Goal: Task Accomplishment & Management: Manage account settings

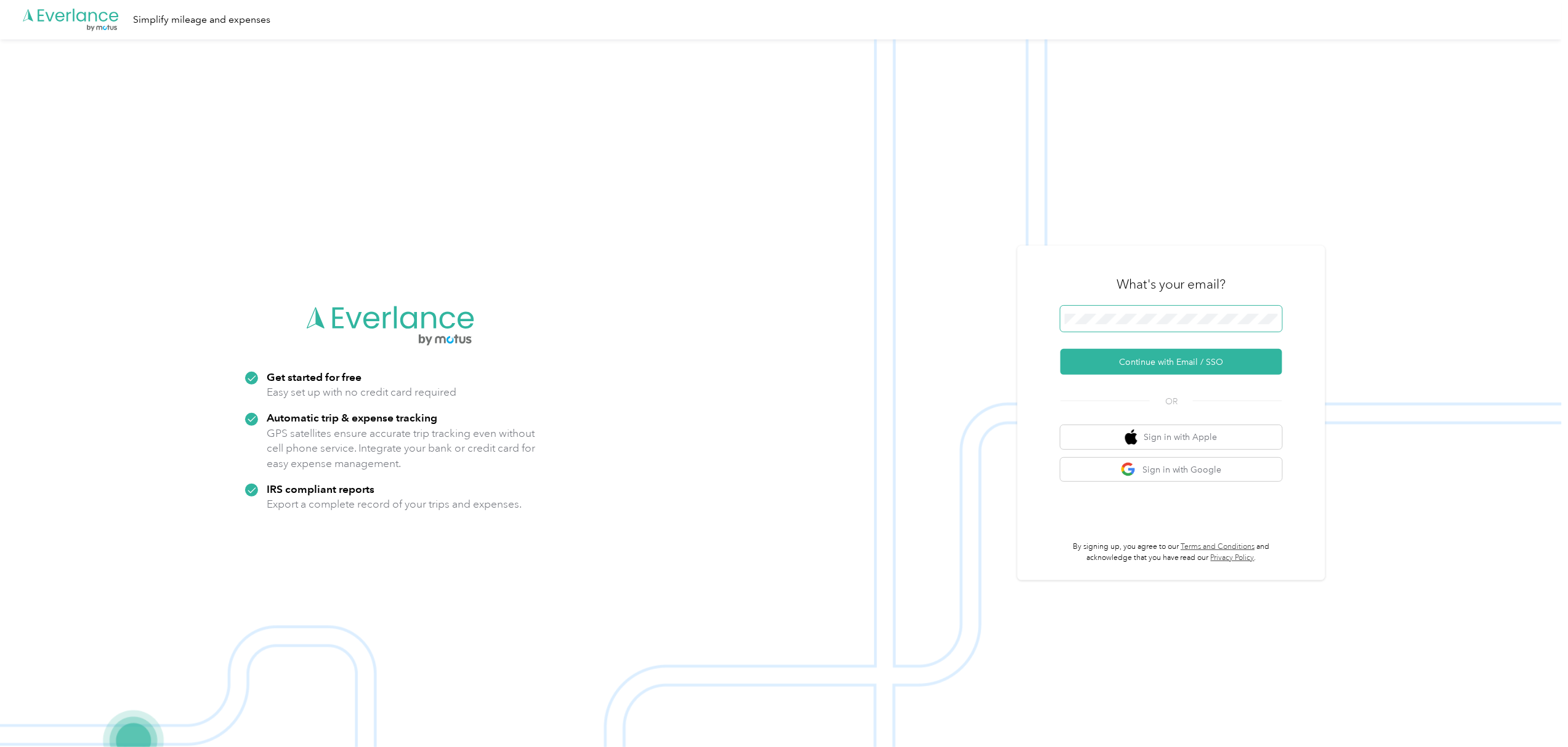
click at [1194, 313] on span at bounding box center [1171, 319] width 221 height 26
click at [1188, 361] on button "Continue with Email / SSO" at bounding box center [1171, 362] width 221 height 26
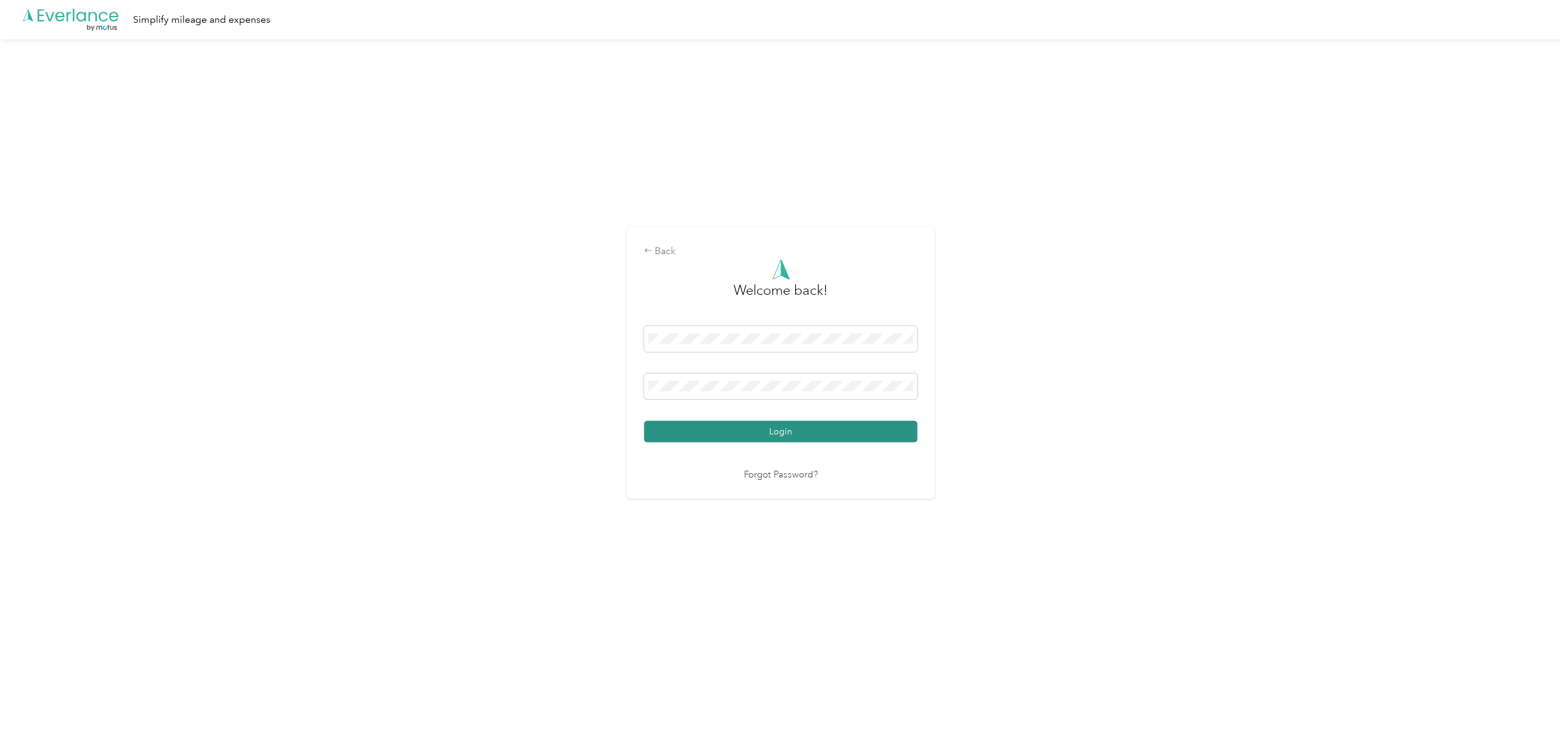
click at [759, 428] on button "Login" at bounding box center [781, 431] width 273 height 22
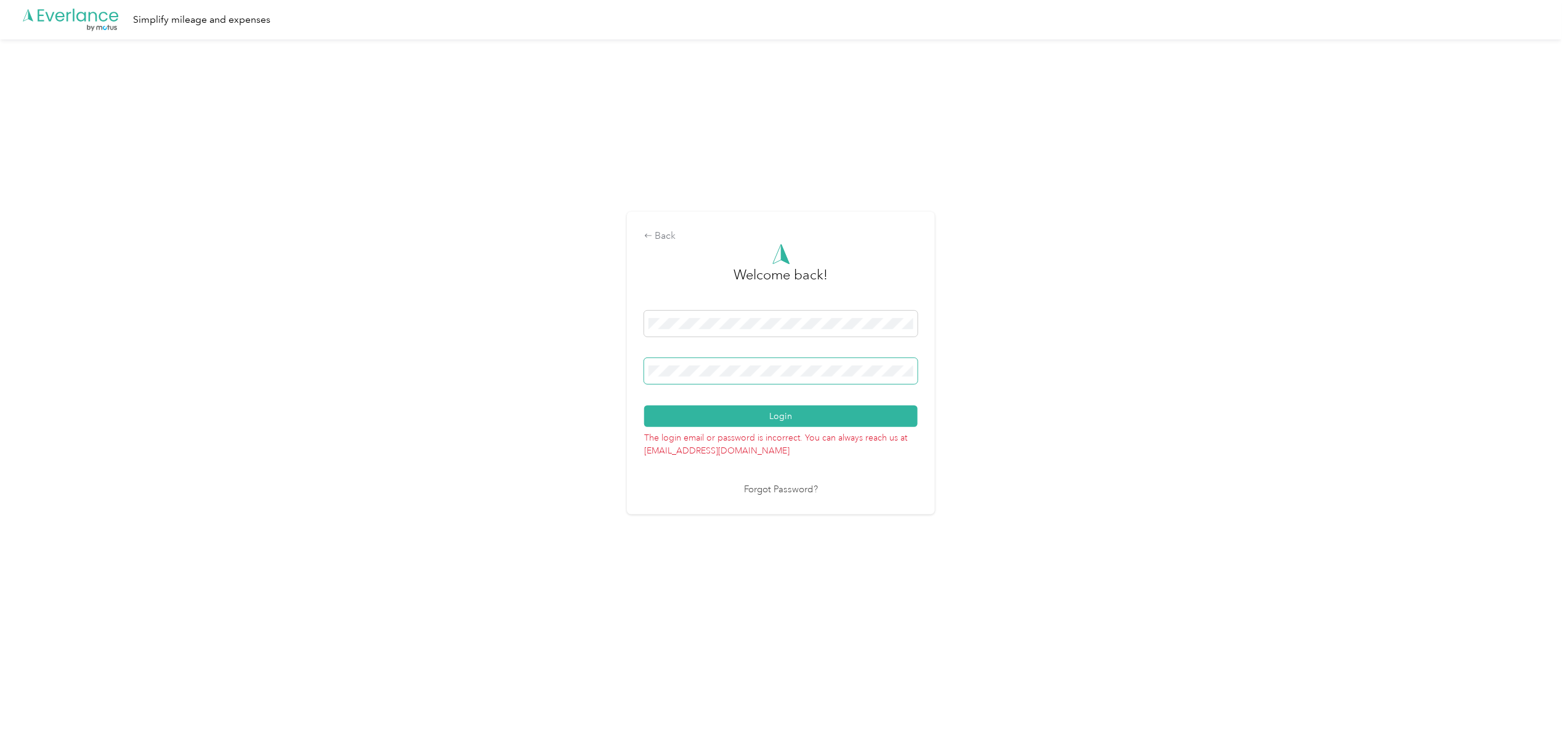
click at [586, 374] on div "Back Welcome back! Login The login email or password is incorrect. You can alwa…" at bounding box center [781, 368] width 1561 height 657
click at [644, 405] on button "Login" at bounding box center [781, 416] width 273 height 22
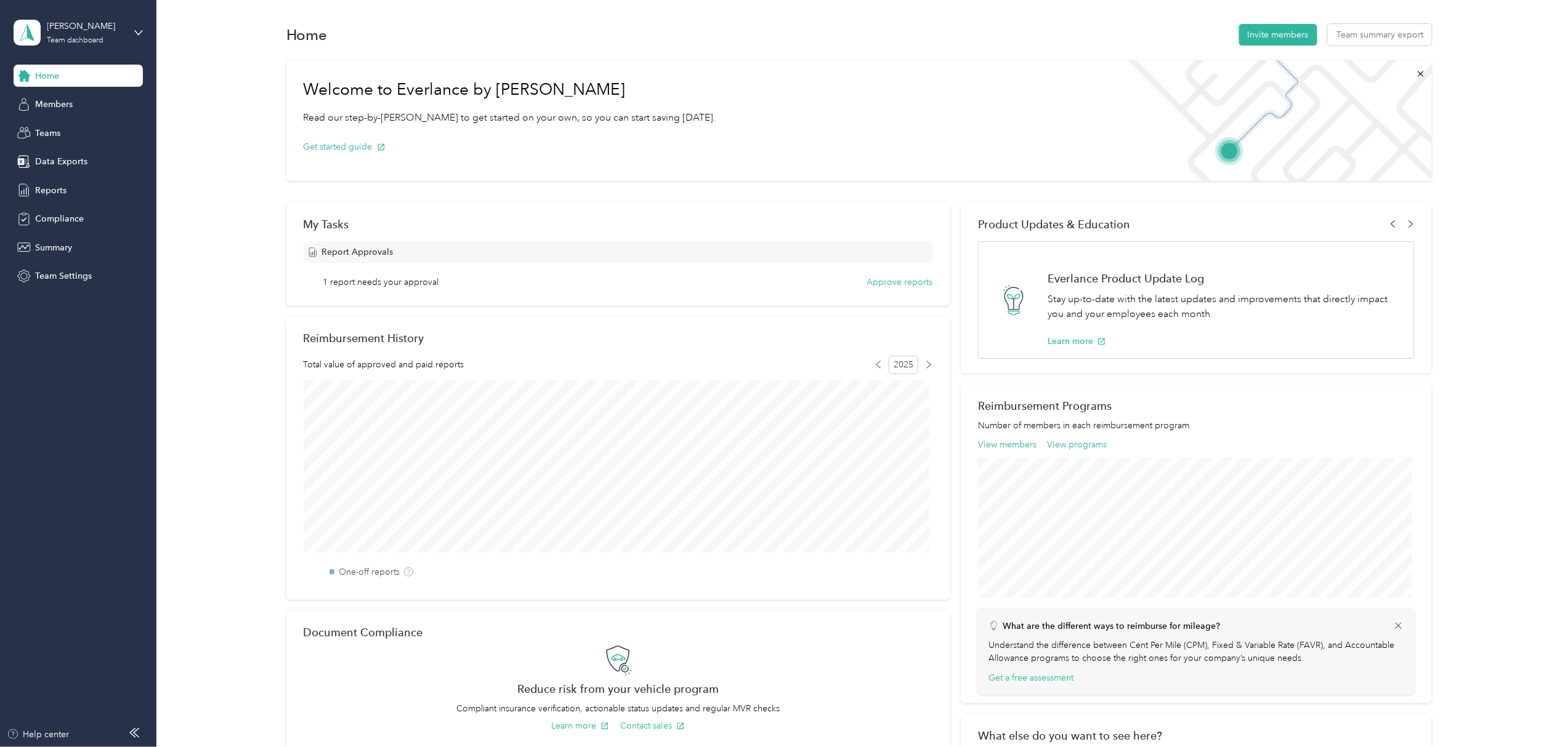
click at [143, 30] on aside "[PERSON_NAME] Team dashboard Home Members Teams Data Exports Reports Compliance…" at bounding box center [78, 374] width 157 height 747
click at [139, 30] on icon at bounding box center [139, 33] width 9 height 9
click at [71, 102] on div "Team dashboard" at bounding box center [58, 101] width 68 height 13
click at [53, 185] on span "Reports" at bounding box center [51, 190] width 31 height 13
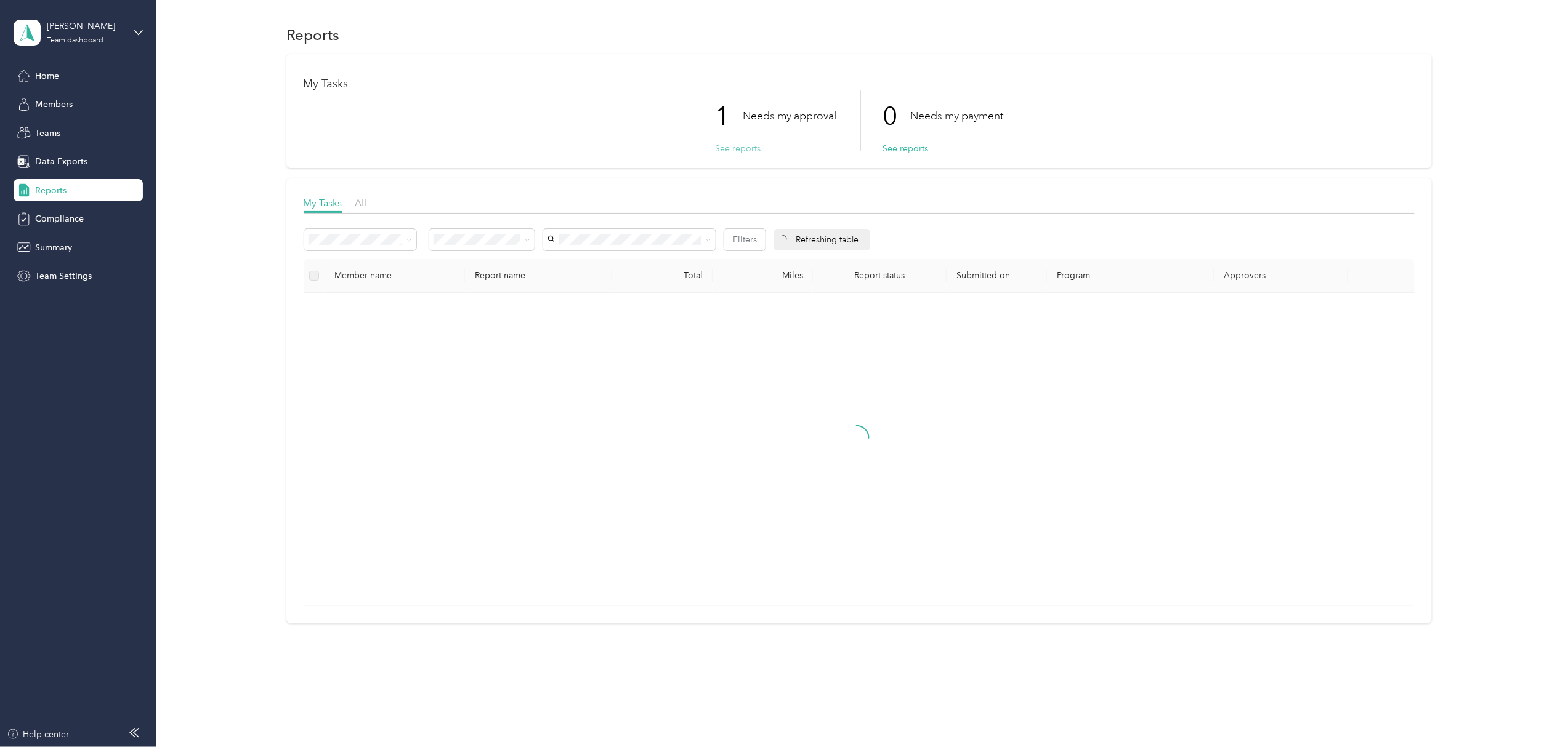
click at [741, 148] on button "See reports" at bounding box center [737, 148] width 45 height 13
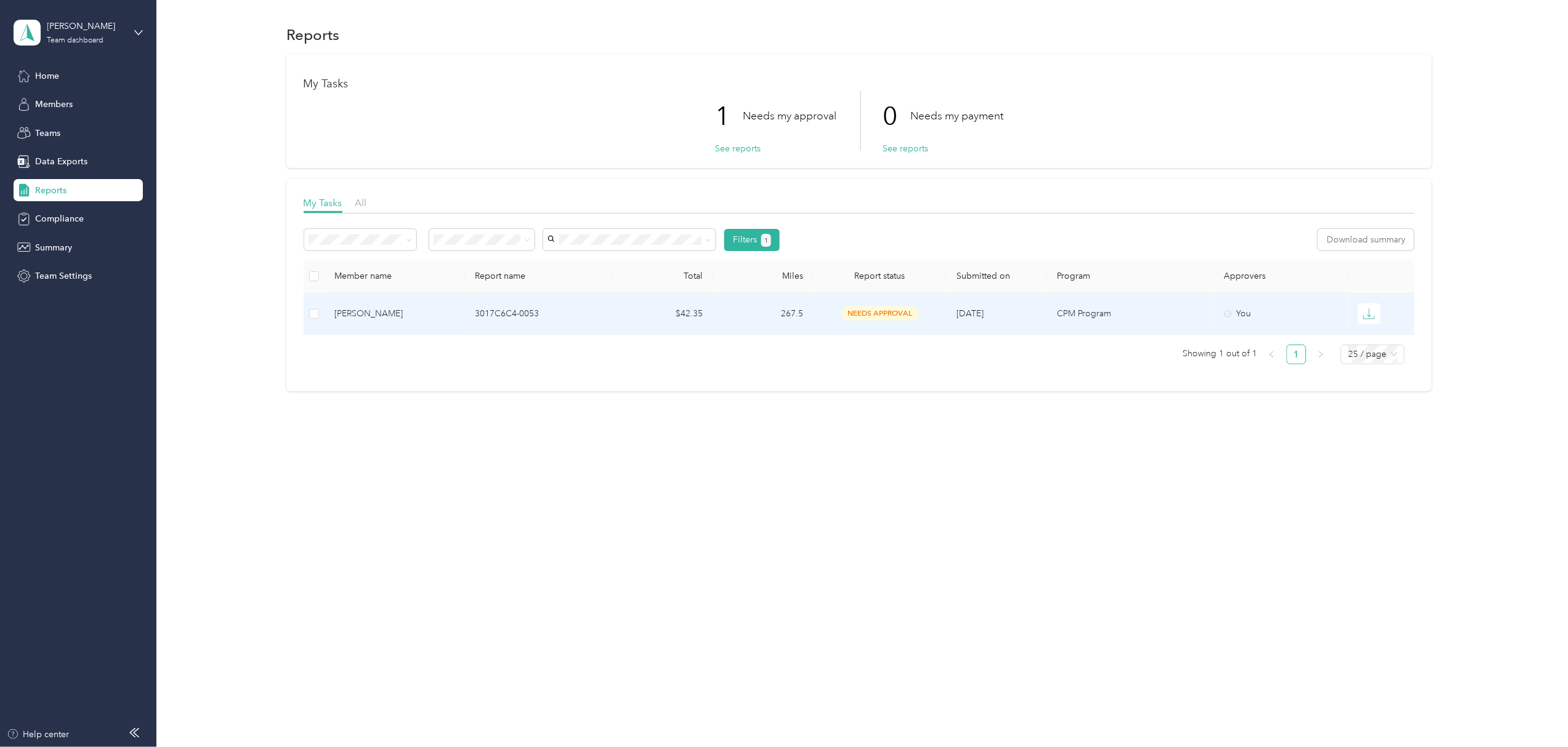
click at [885, 319] on span "needs approval" at bounding box center [879, 313] width 77 height 14
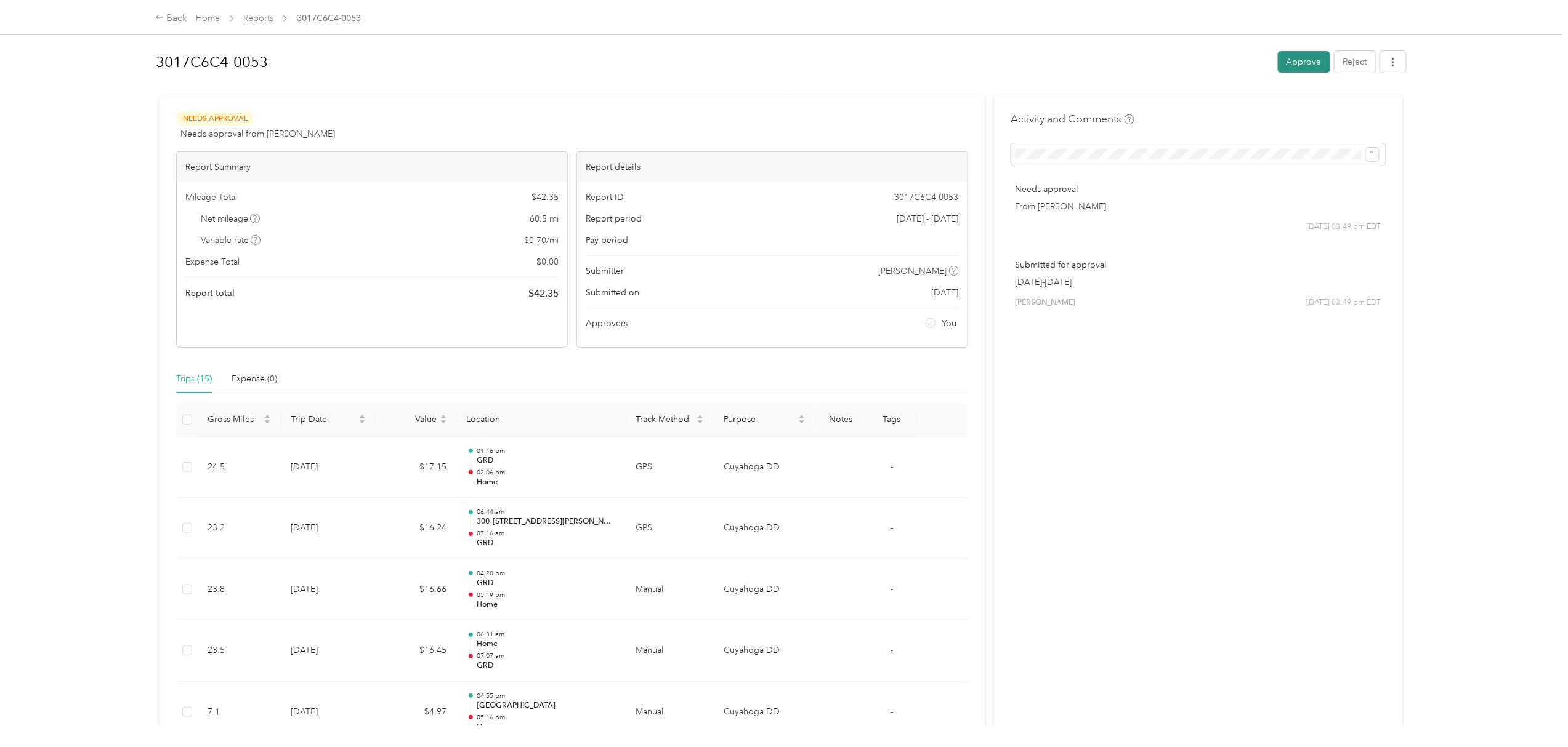
click at [1286, 68] on button "Approve" at bounding box center [1304, 62] width 52 height 22
